Goal: Find specific page/section: Find specific page/section

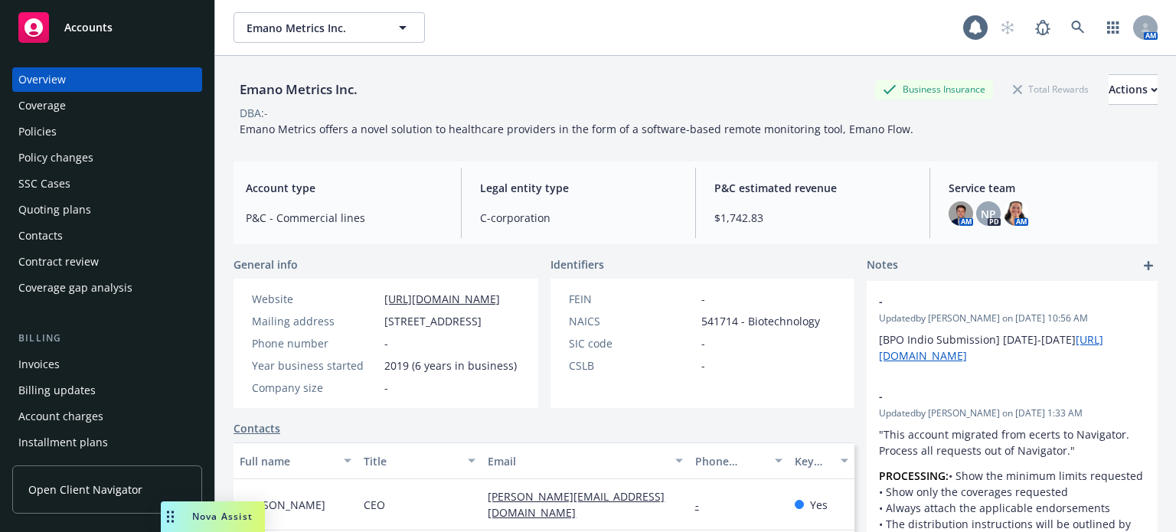
click at [1082, 30] on div "AM" at bounding box center [1074, 27] width 165 height 31
click at [1074, 31] on link at bounding box center [1078, 27] width 31 height 31
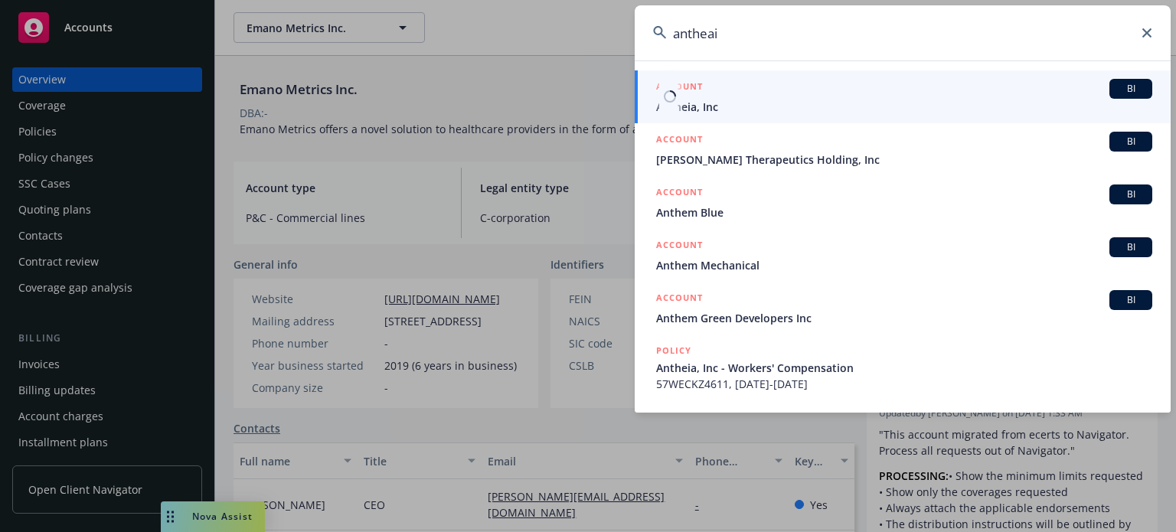
type input "antheai"
click at [694, 109] on span "Antheia, Inc" at bounding box center [904, 107] width 496 height 16
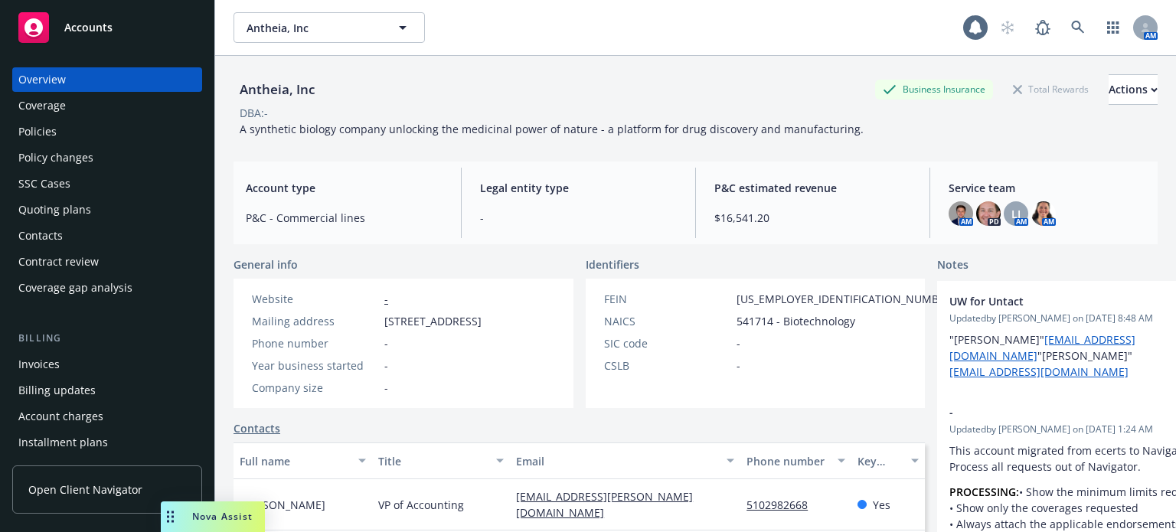
click at [87, 139] on div "Policies" at bounding box center [107, 131] width 178 height 24
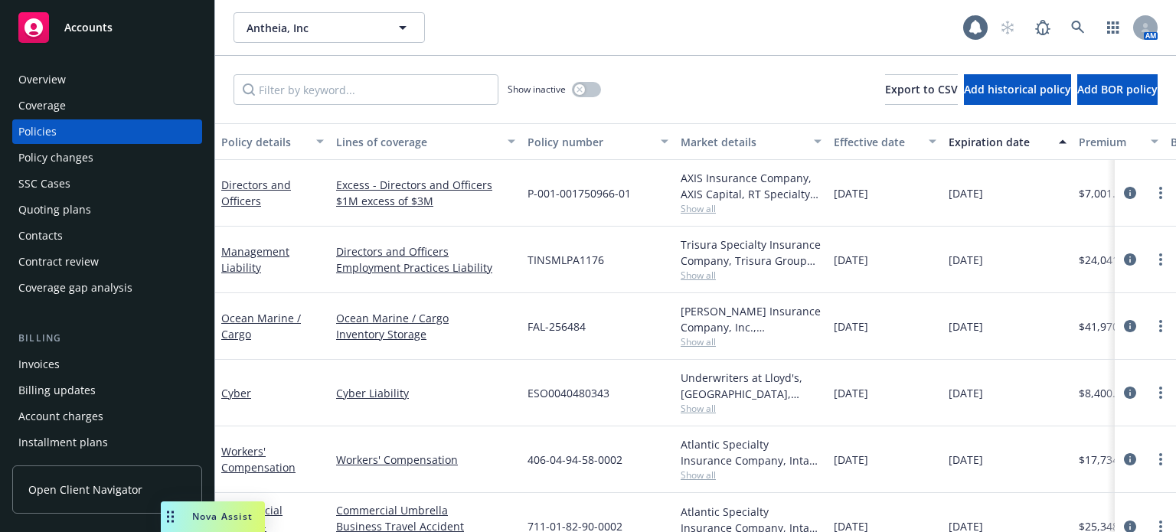
scroll to position [38, 0]
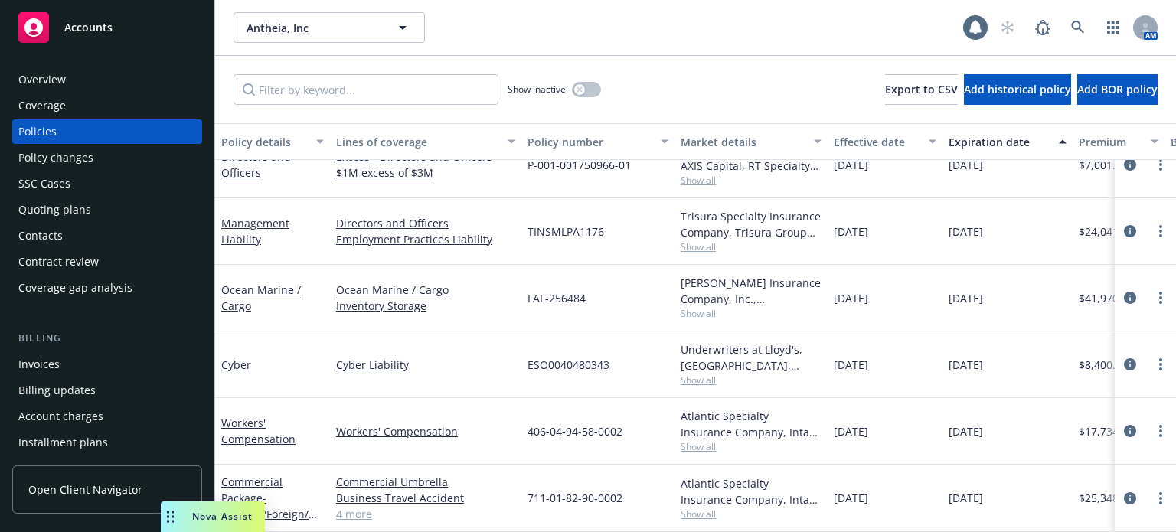
click at [351, 511] on link "4 more" at bounding box center [425, 514] width 179 height 16
click at [1085, 26] on link at bounding box center [1078, 27] width 31 height 31
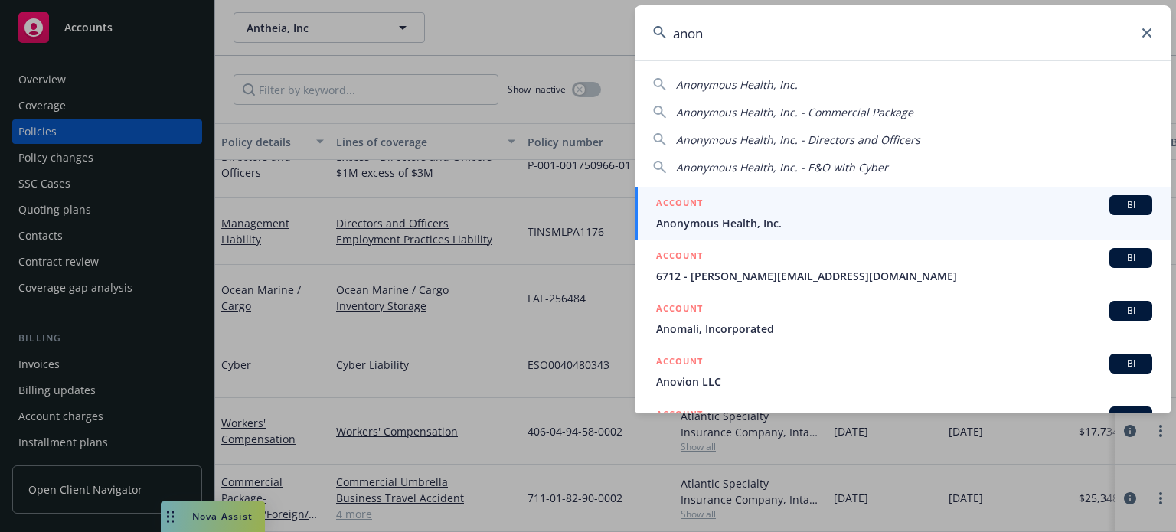
type input "anon"
click at [744, 224] on span "Anonymous Health, Inc." at bounding box center [904, 223] width 496 height 16
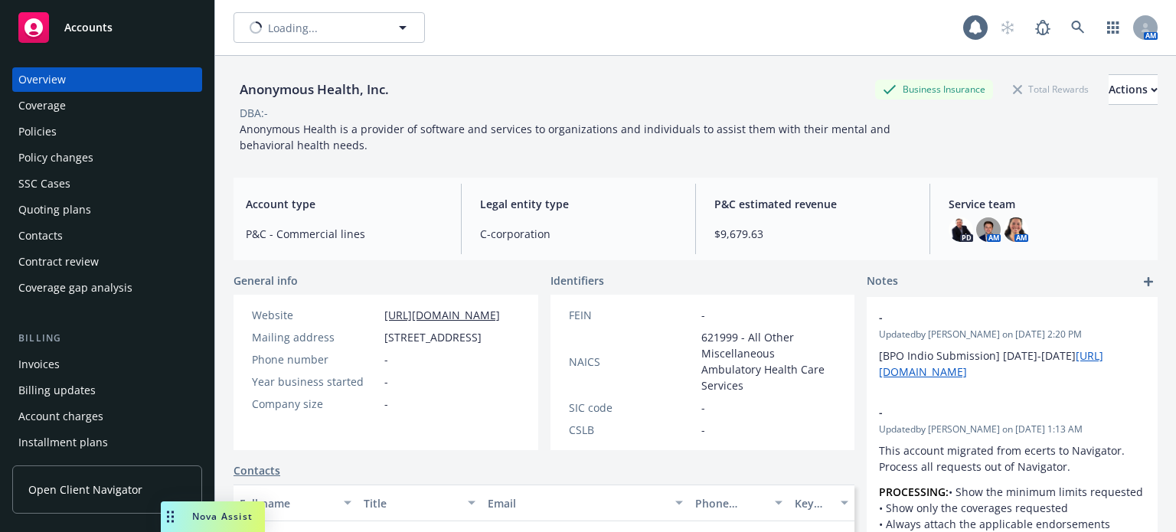
click at [71, 128] on div "Policies" at bounding box center [107, 131] width 178 height 24
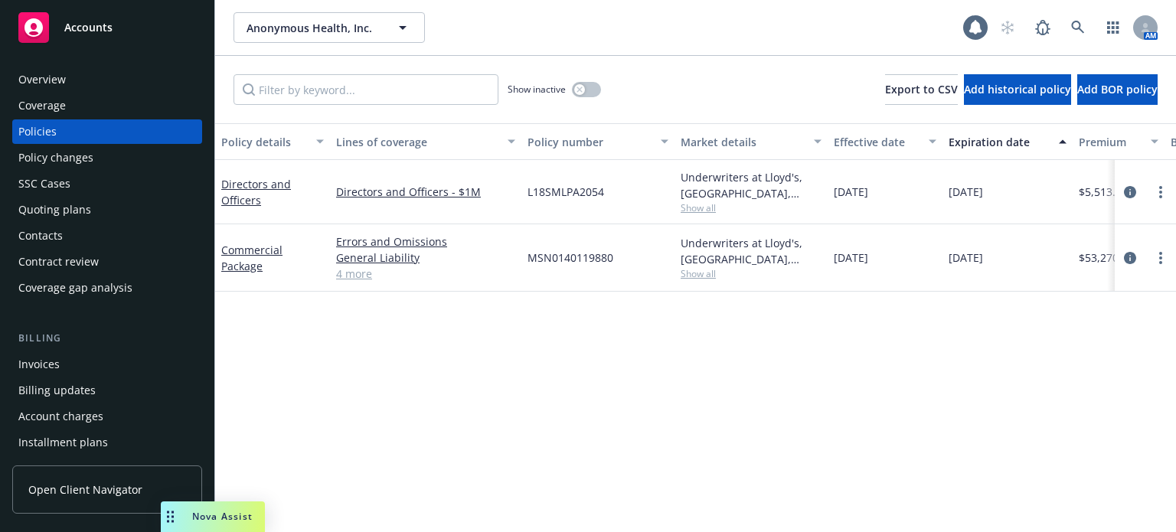
click at [75, 89] on div "Overview" at bounding box center [107, 79] width 178 height 24
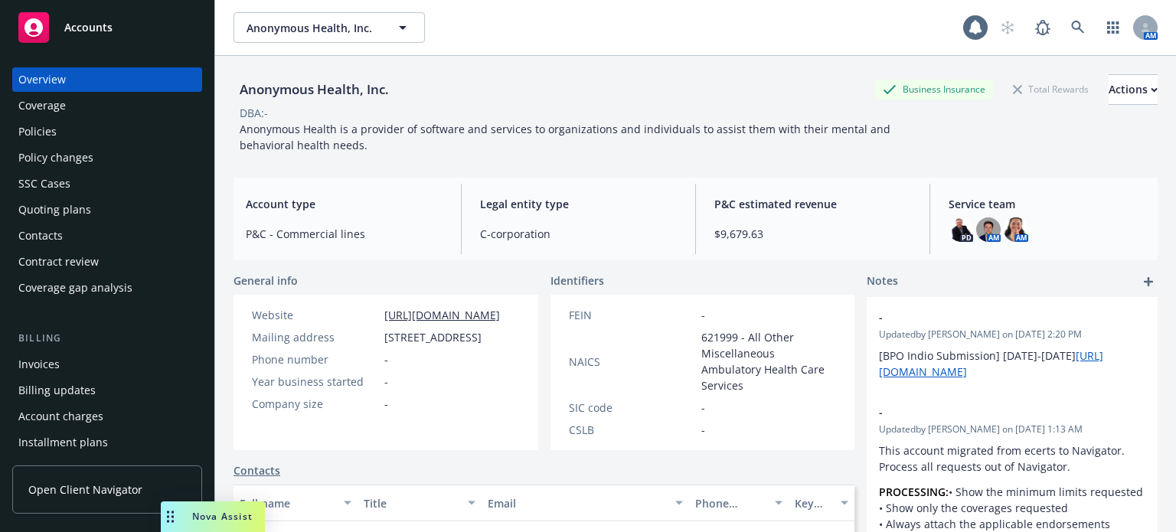
click at [86, 141] on div "Policies" at bounding box center [107, 131] width 178 height 24
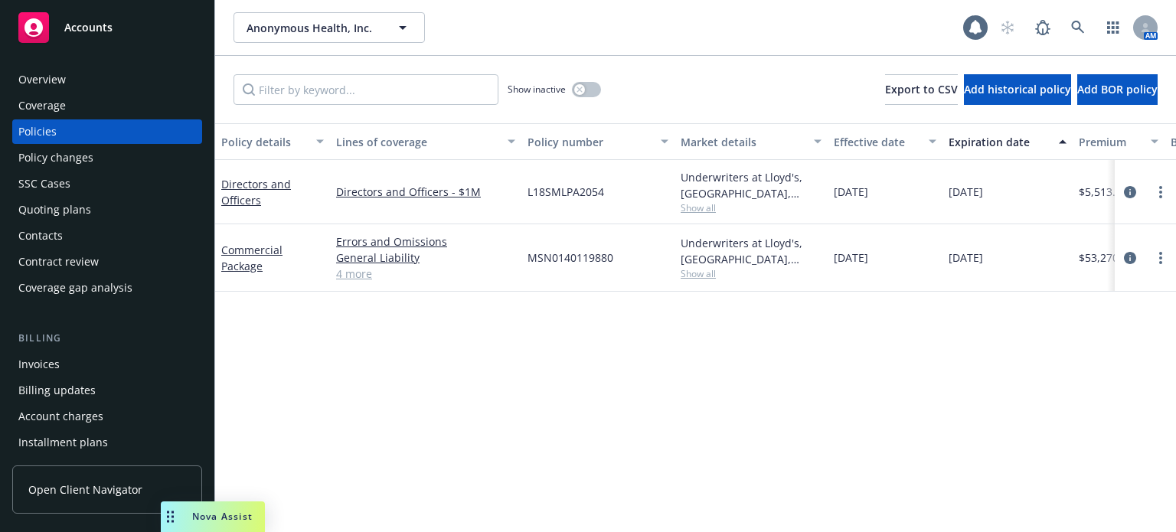
click at [683, 268] on span "Show all" at bounding box center [751, 273] width 141 height 13
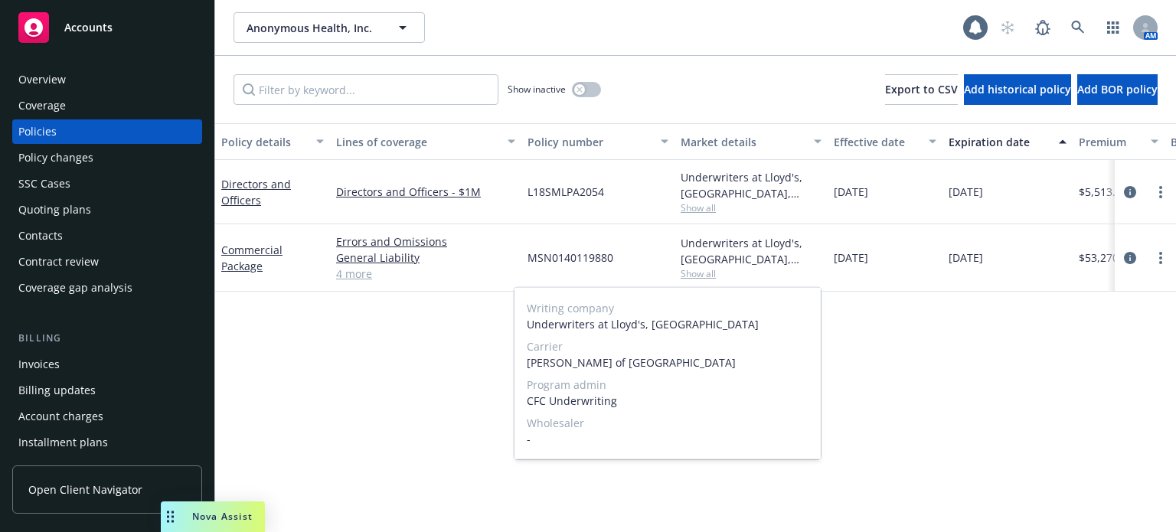
click at [685, 275] on span "Show all" at bounding box center [751, 273] width 141 height 13
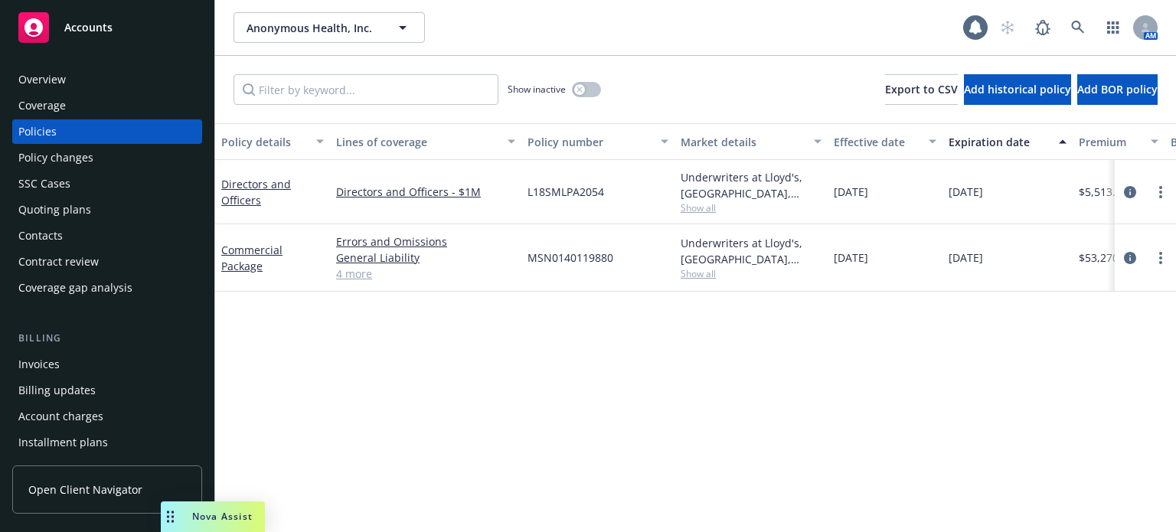
click at [685, 276] on span "Show all" at bounding box center [751, 273] width 141 height 13
click at [67, 240] on div "Contacts" at bounding box center [107, 236] width 178 height 24
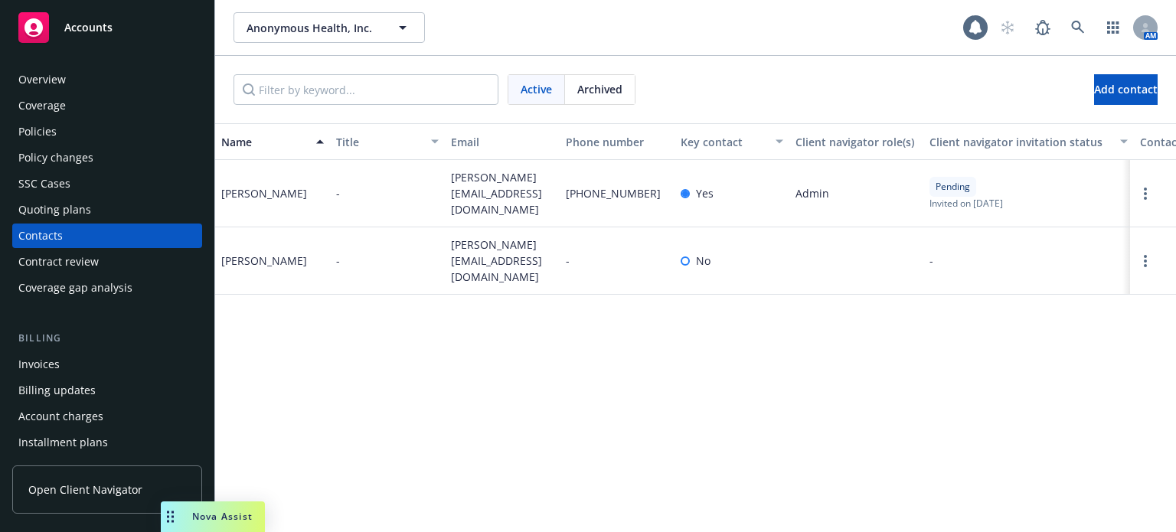
click at [97, 120] on div "Policies" at bounding box center [107, 131] width 178 height 24
